Goal: Check status: Check status

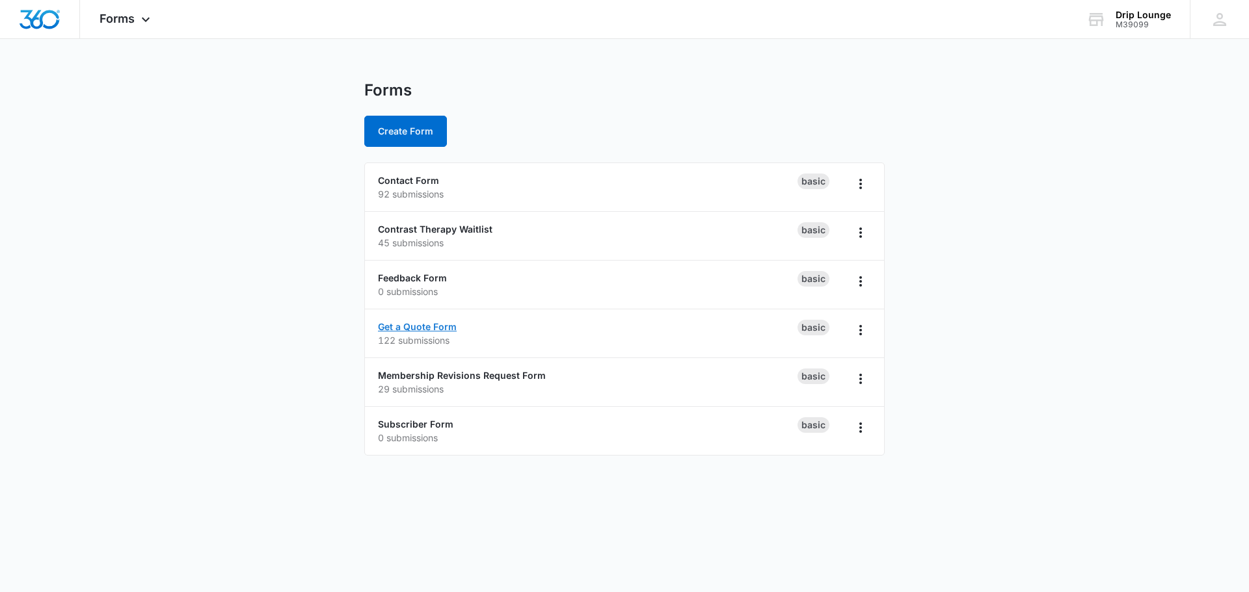
click at [411, 328] on link "Get a Quote Form" at bounding box center [417, 326] width 79 height 11
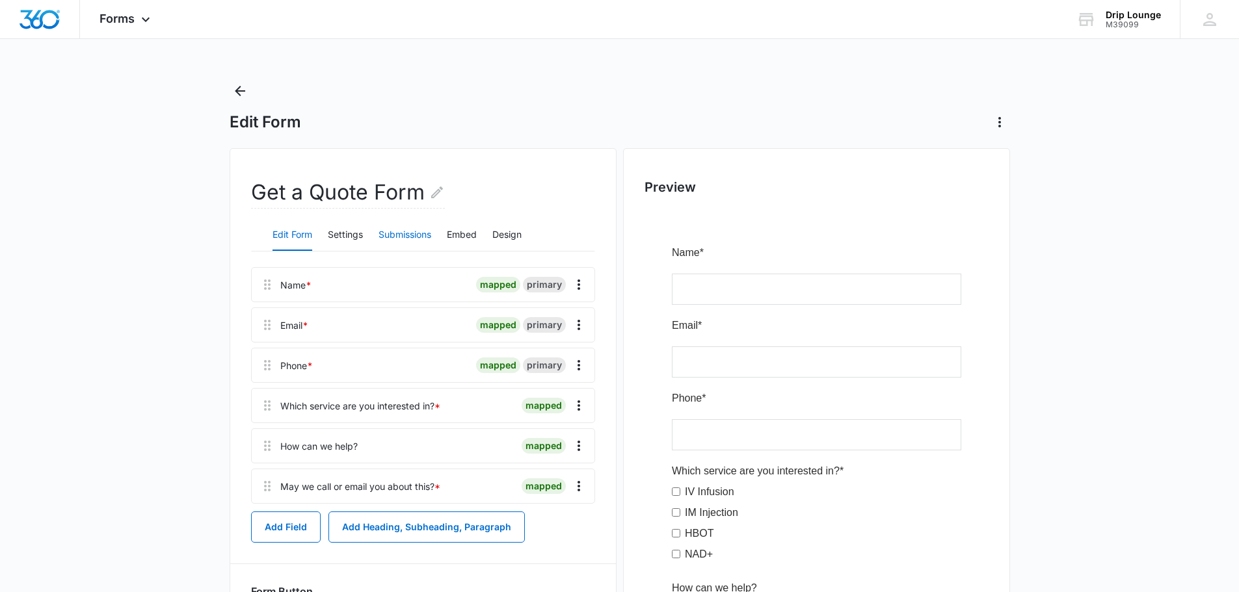
click at [401, 237] on button "Submissions" at bounding box center [405, 235] width 53 height 31
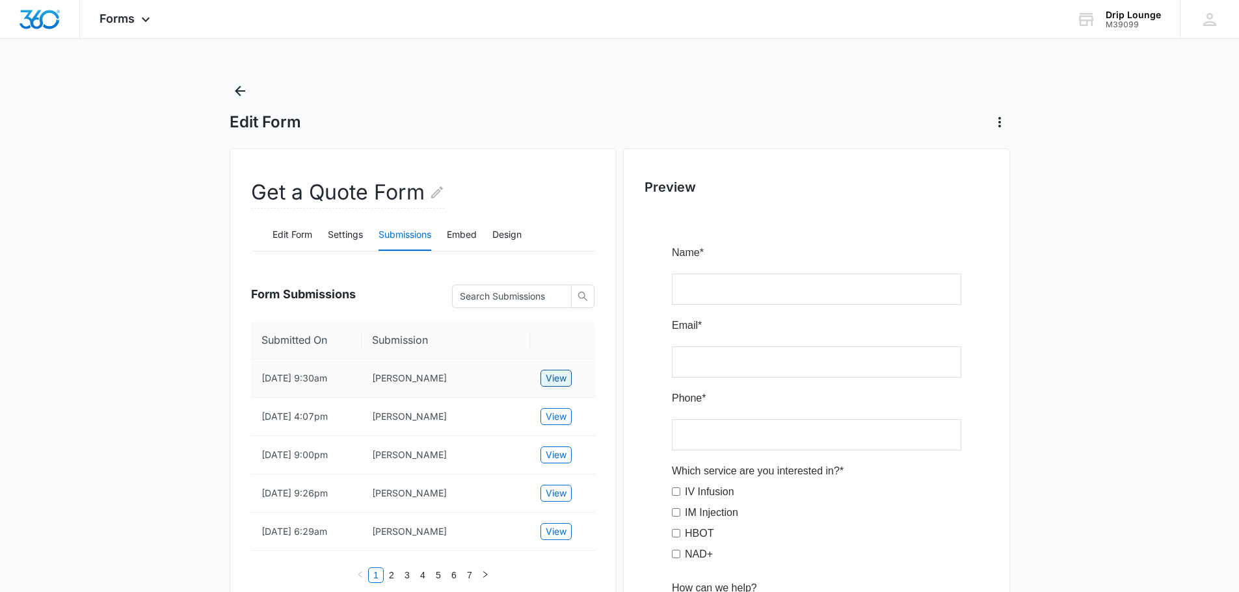
click at [561, 376] on span "View" at bounding box center [556, 378] width 21 height 14
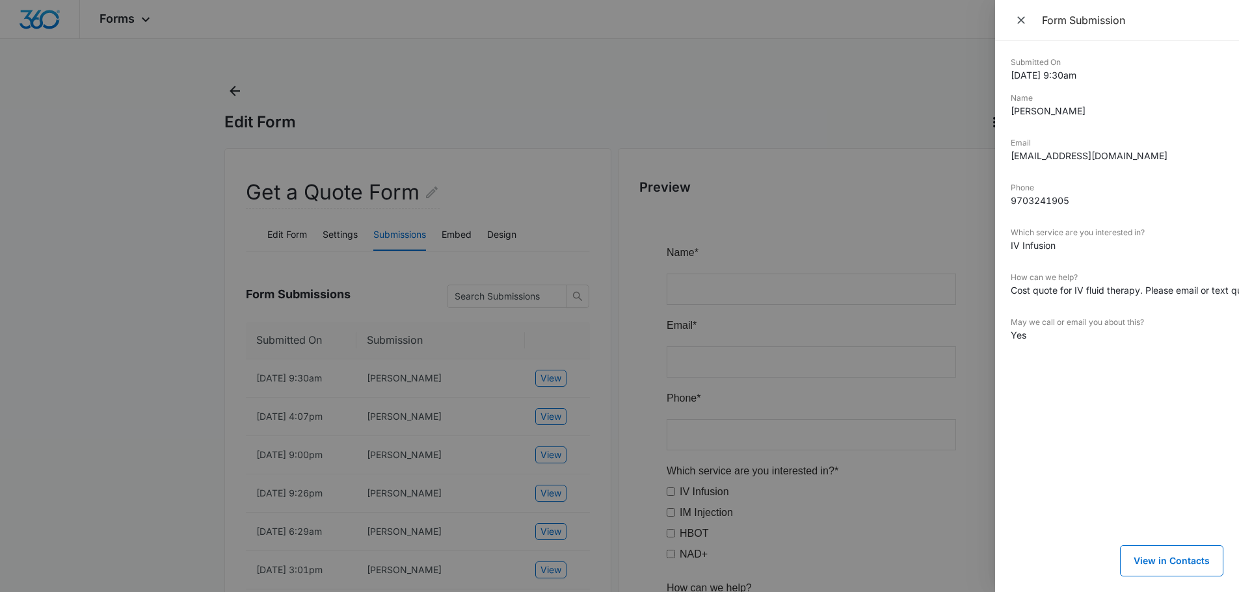
click at [635, 367] on div at bounding box center [619, 296] width 1239 height 592
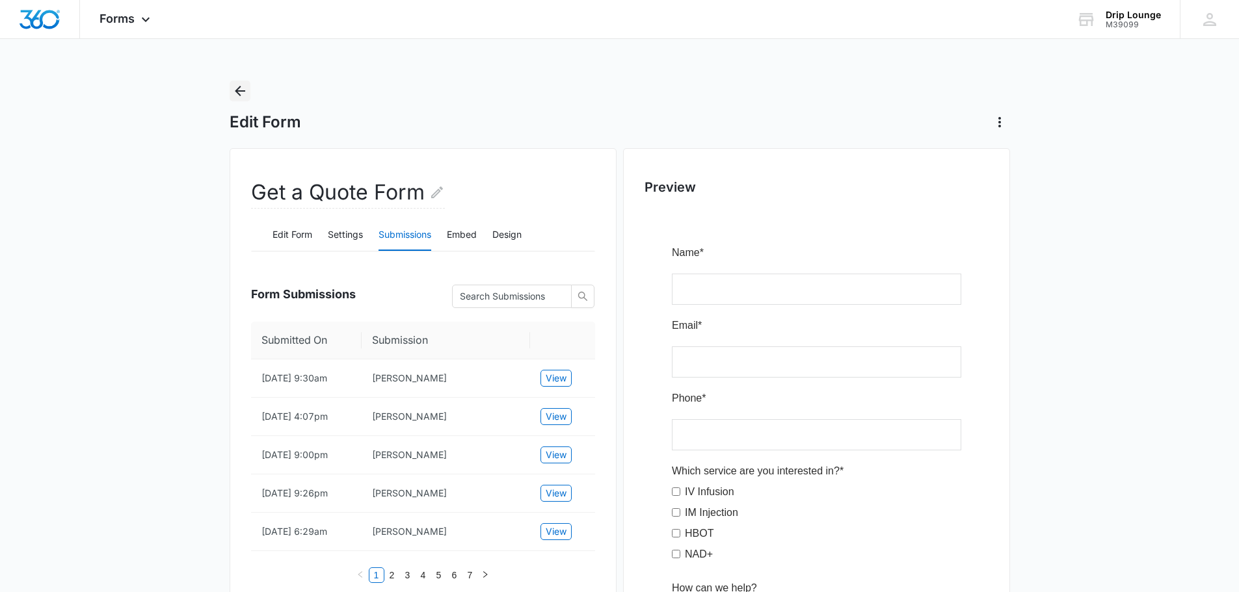
click at [240, 93] on icon "Back" at bounding box center [240, 91] width 16 height 16
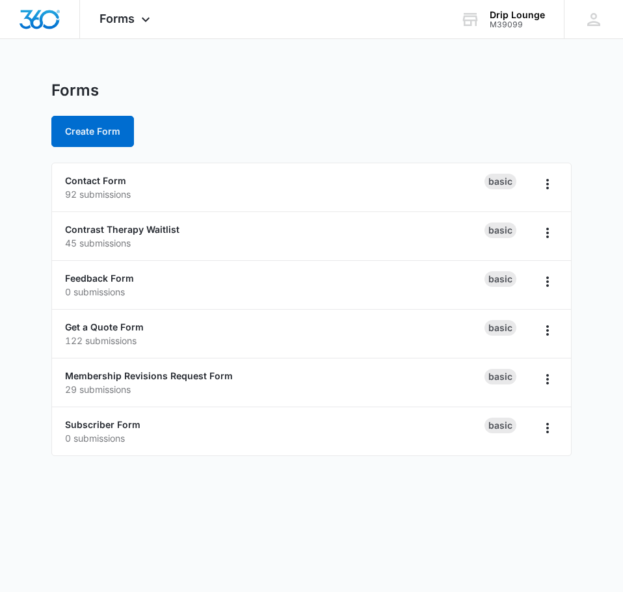
click at [52, 23] on img "Dashboard" at bounding box center [40, 20] width 42 height 20
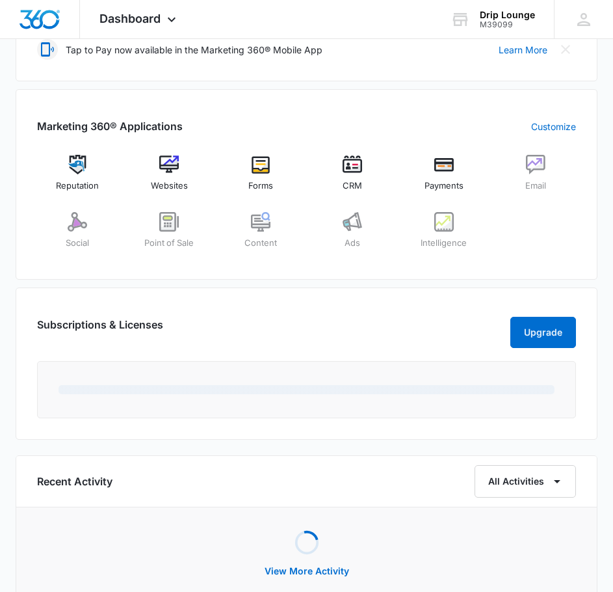
scroll to position [520, 0]
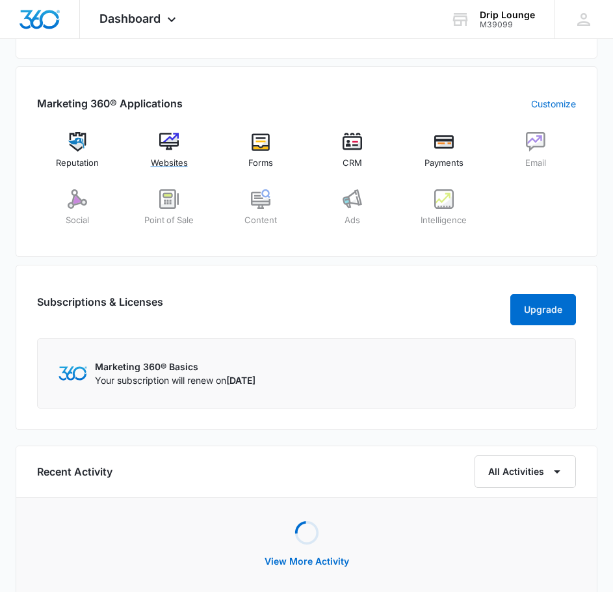
click at [179, 144] on img at bounding box center [169, 142] width 20 height 20
